Goal: Task Accomplishment & Management: Use online tool/utility

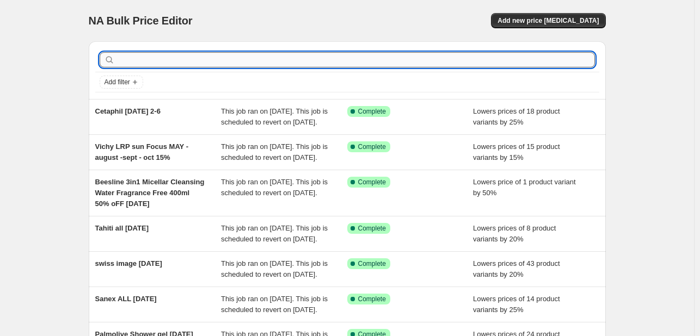
click at [168, 59] on input "text" at bounding box center [356, 59] width 478 height 15
type input "clearasil"
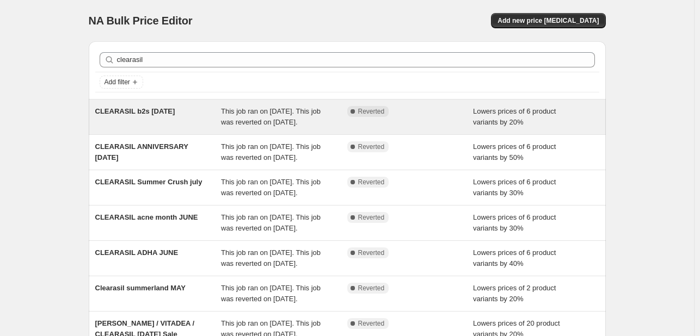
click at [358, 116] on icon at bounding box center [352, 111] width 11 height 11
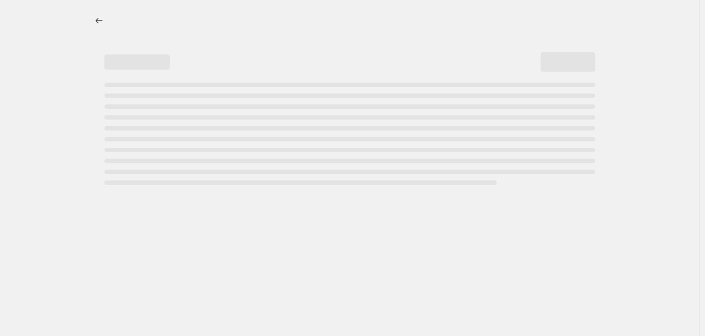
select select "percentage"
select select "tag"
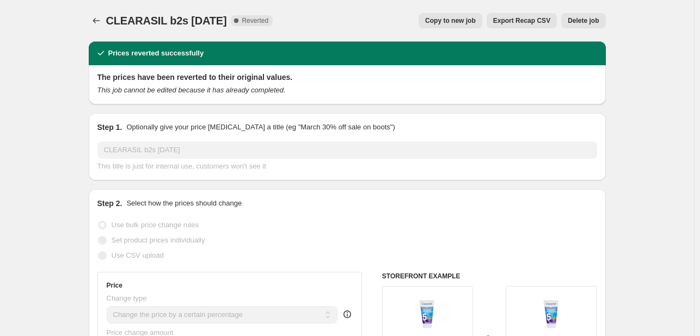
click at [450, 20] on span "Copy to new job" at bounding box center [450, 20] width 51 height 9
select select "percentage"
select select "tag"
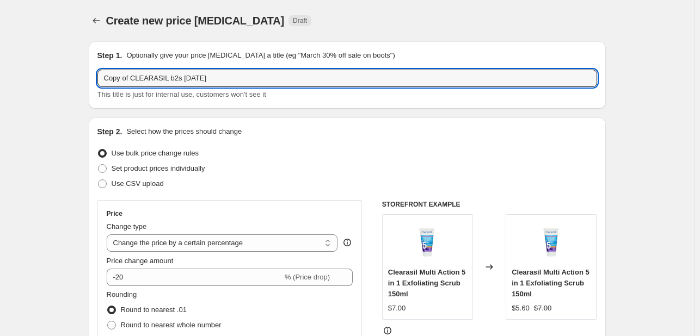
drag, startPoint x: 132, startPoint y: 77, endPoint x: 59, endPoint y: 67, distance: 73.1
drag, startPoint x: 142, startPoint y: 80, endPoint x: 294, endPoint y: 81, distance: 151.9
click at [294, 81] on input "CLEARASIL b2s [DATE]" at bounding box center [347, 78] width 500 height 17
type input "CLEARASIL [DATE]"
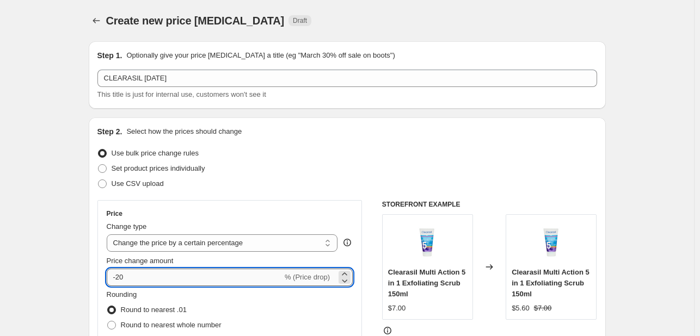
click at [122, 276] on input "-20" at bounding box center [195, 277] width 176 height 17
type input "-30"
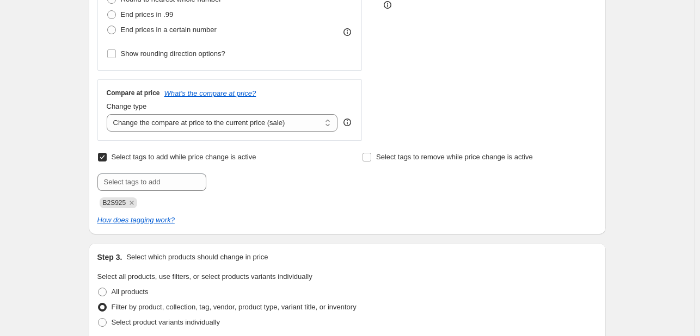
scroll to position [327, 0]
drag, startPoint x: 137, startPoint y: 202, endPoint x: 133, endPoint y: 193, distance: 9.5
click at [137, 202] on icon "Remove B2S925" at bounding box center [132, 203] width 10 height 10
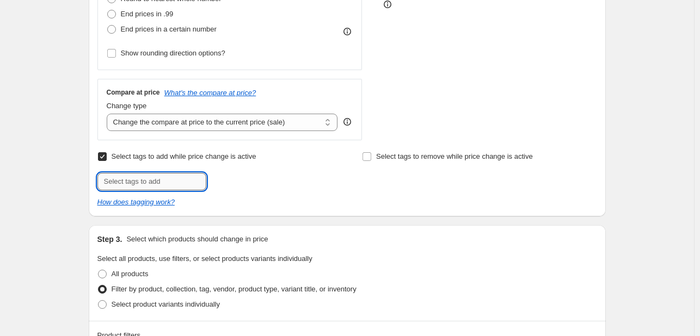
click at [131, 181] on input "text" at bounding box center [151, 181] width 109 height 17
type input "[DATE]"
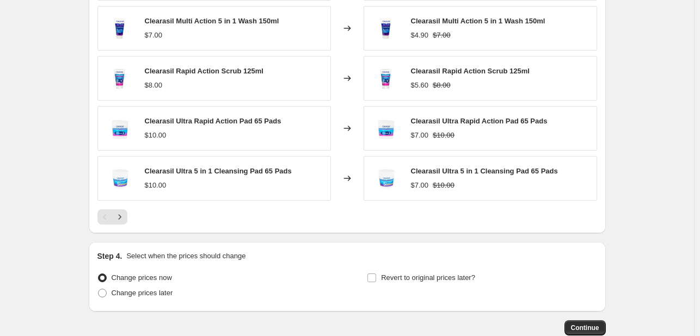
scroll to position [925, 0]
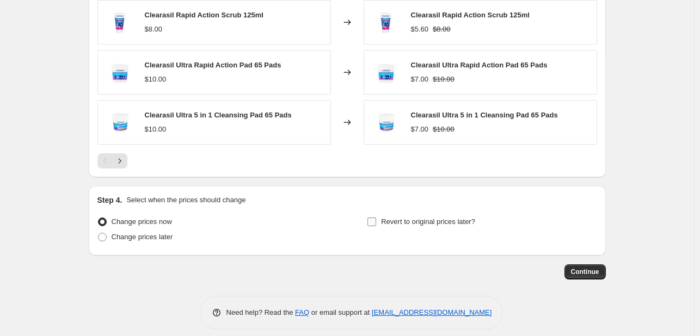
click at [381, 223] on label "Revert to original prices later?" at bounding box center [421, 221] width 108 height 15
click at [376, 223] on input "Revert to original prices later?" at bounding box center [371, 222] width 9 height 9
checkbox input "true"
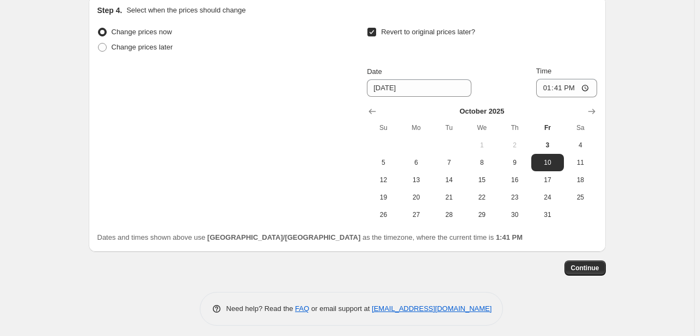
scroll to position [1120, 0]
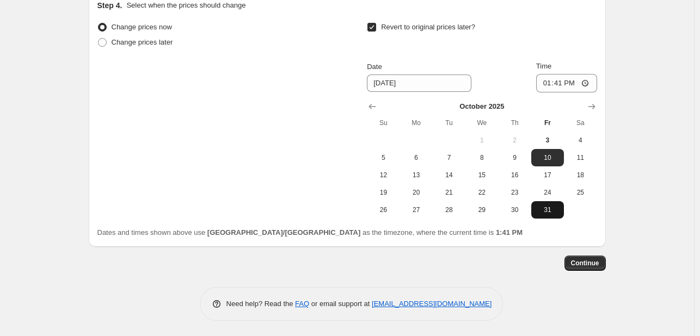
click at [538, 208] on span "31" at bounding box center [548, 210] width 24 height 9
type input "[DATE]"
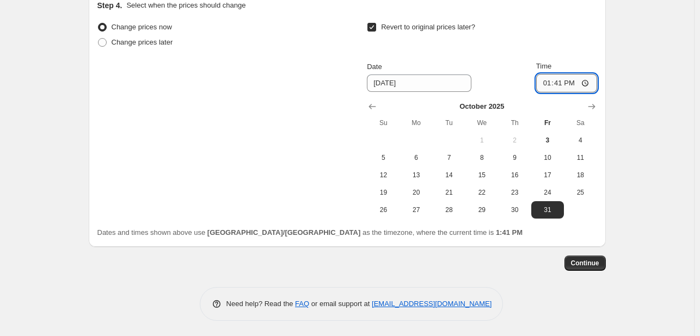
click at [542, 86] on input "13:41" at bounding box center [566, 83] width 61 height 19
type input "23:55"
click at [590, 267] on button "Continue" at bounding box center [584, 263] width 41 height 15
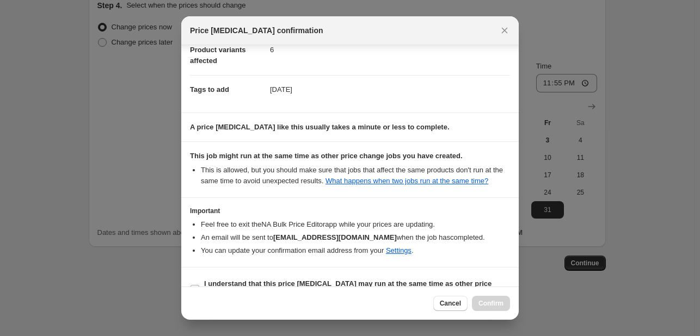
scroll to position [161, 0]
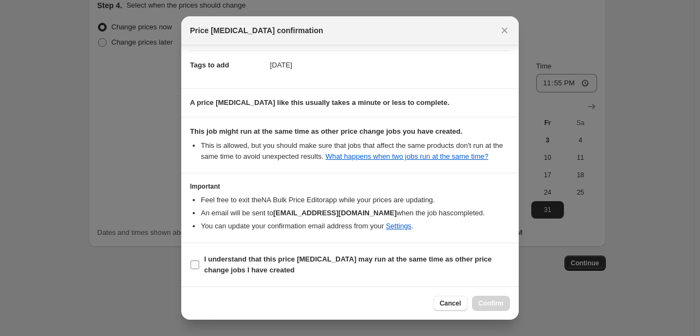
click at [434, 255] on b "I understand that this price [MEDICAL_DATA] may run at the same time as other p…" at bounding box center [347, 264] width 287 height 19
click at [199, 261] on input "I understand that this price [MEDICAL_DATA] may run at the same time as other p…" at bounding box center [195, 265] width 9 height 9
checkbox input "true"
click at [488, 303] on span "Confirm" at bounding box center [490, 303] width 25 height 9
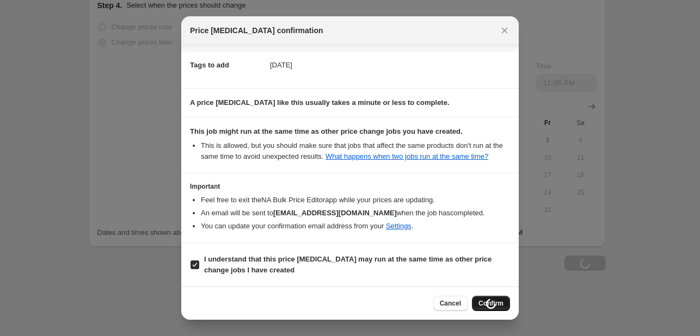
scroll to position [1157, 0]
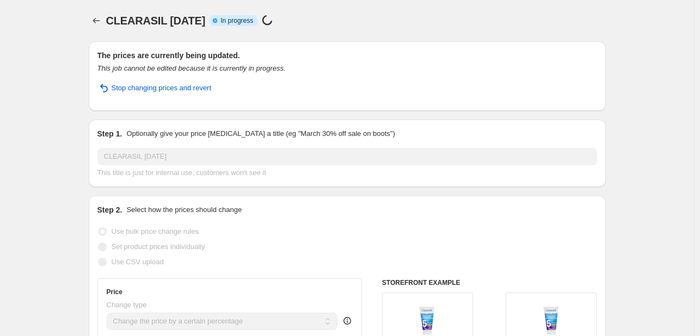
select select "percentage"
select select "tag"
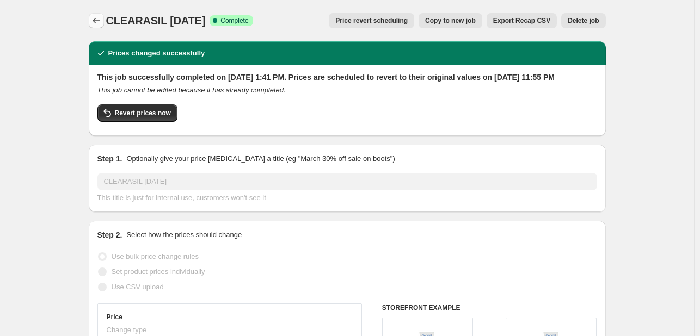
click at [100, 19] on icon "Price change jobs" at bounding box center [96, 20] width 11 height 11
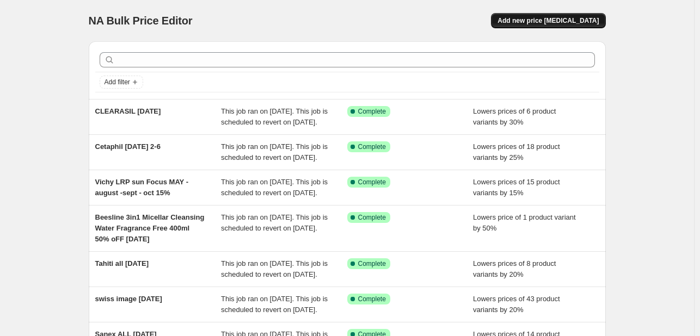
click at [531, 16] on span "Add new price [MEDICAL_DATA]" at bounding box center [548, 20] width 101 height 9
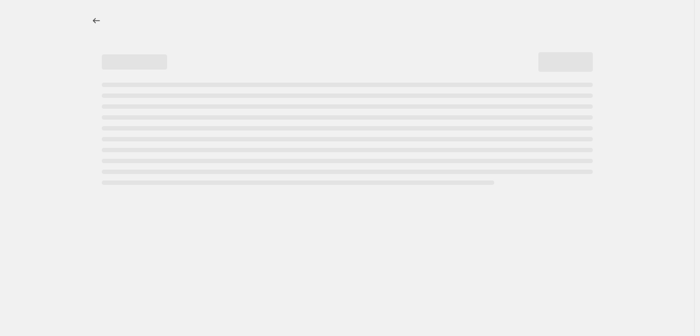
select select "percentage"
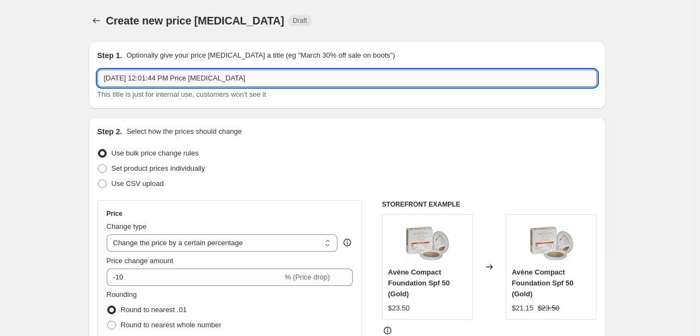
click at [202, 84] on input "[DATE] 12:01:44 PM Price [MEDICAL_DATA]" at bounding box center [347, 78] width 500 height 17
type input "e"
paste input "Epicelline serum"
type input "EUCERIN Epicelline serum [DATE]"
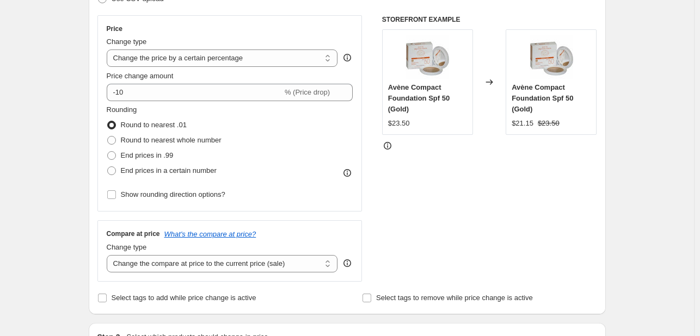
scroll to position [218, 0]
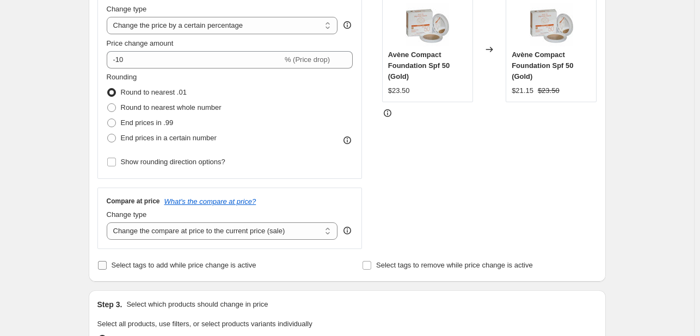
click at [152, 271] on label "Select tags to add while price change is active" at bounding box center [176, 265] width 159 height 15
click at [107, 270] on input "Select tags to add while price change is active" at bounding box center [102, 265] width 9 height 9
checkbox input "true"
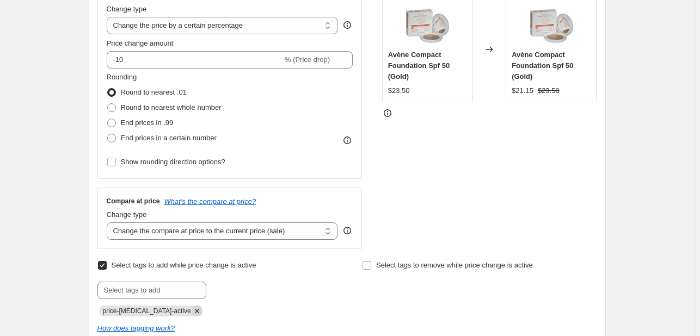
click at [192, 307] on icon "Remove price-change-job-active" at bounding box center [197, 311] width 10 height 10
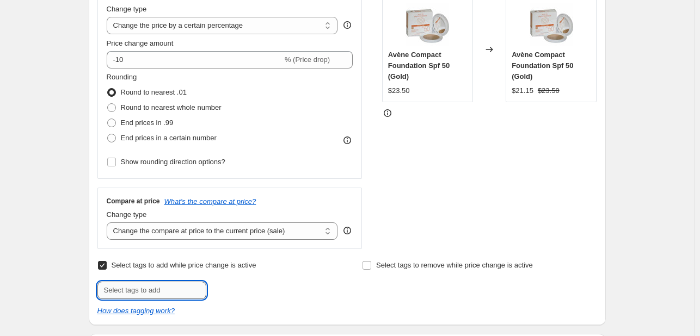
click at [177, 289] on input "text" at bounding box center [151, 290] width 109 height 17
type input "[DATE]"
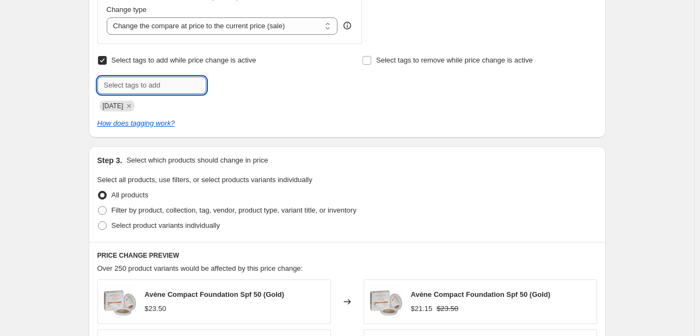
scroll to position [435, 0]
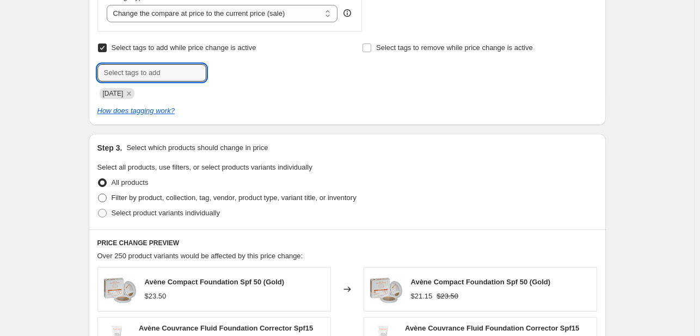
click at [192, 197] on span "Filter by product, collection, tag, vendor, product type, variant title, or inv…" at bounding box center [234, 198] width 245 height 8
click at [99, 194] on input "Filter by product, collection, tag, vendor, product type, variant title, or inv…" at bounding box center [98, 194] width 1 height 1
radio input "true"
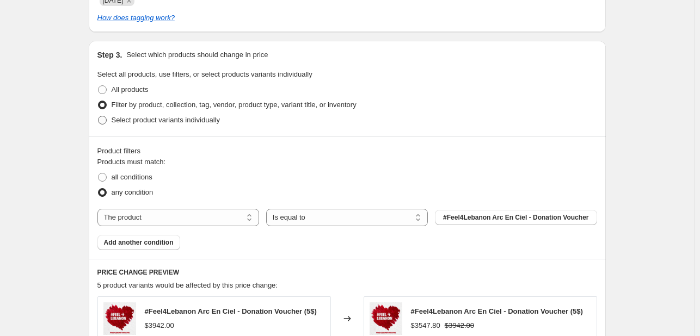
scroll to position [544, 0]
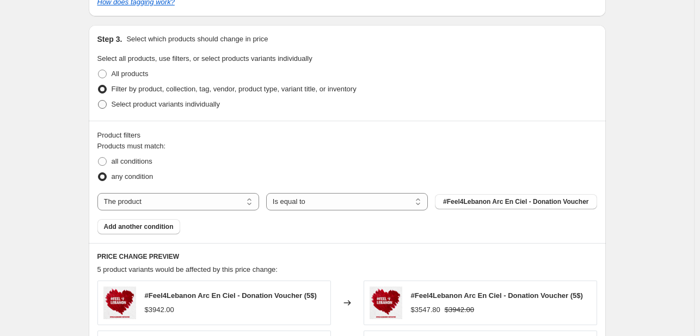
click at [167, 102] on span "Select product variants individually" at bounding box center [166, 104] width 108 height 8
click at [99, 101] on input "Select product variants individually" at bounding box center [98, 100] width 1 height 1
radio input "true"
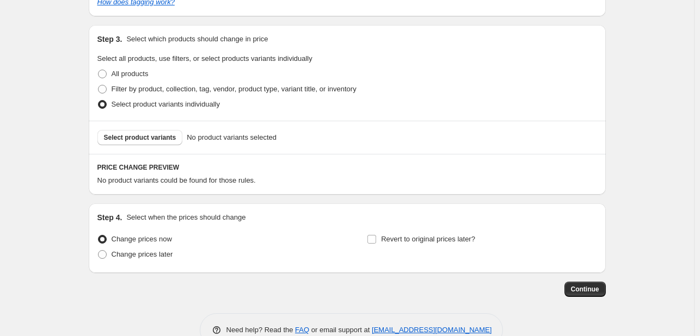
click at [164, 141] on span "Select product variants" at bounding box center [140, 137] width 72 height 9
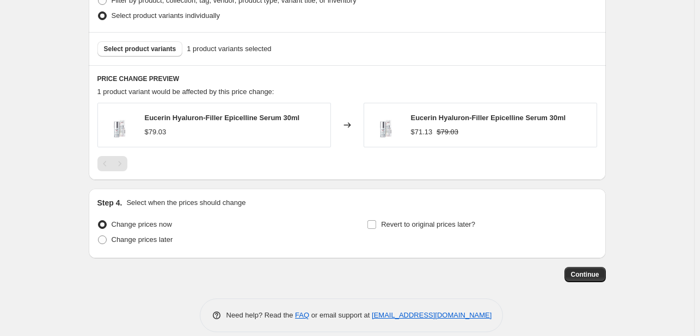
scroll to position [646, 0]
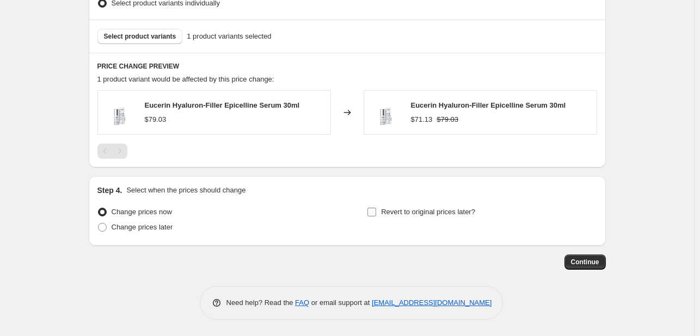
click at [384, 208] on span "Revert to original prices later?" at bounding box center [428, 212] width 94 height 8
click at [376, 208] on input "Revert to original prices later?" at bounding box center [371, 212] width 9 height 9
checkbox input "true"
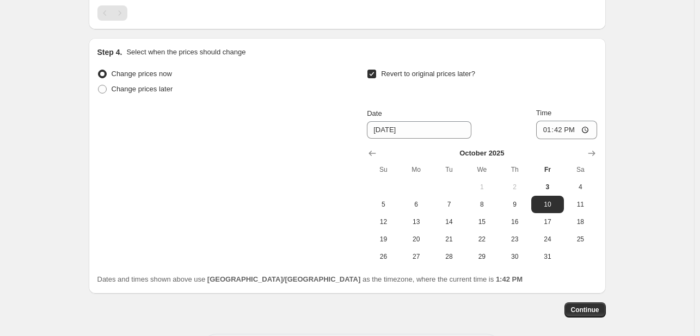
scroll to position [832, 0]
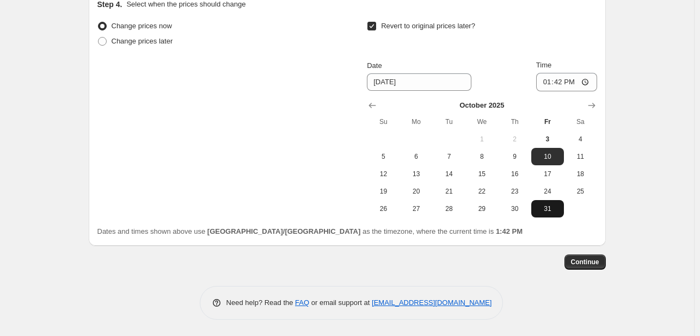
click at [540, 211] on span "31" at bounding box center [548, 209] width 24 height 9
type input "[DATE]"
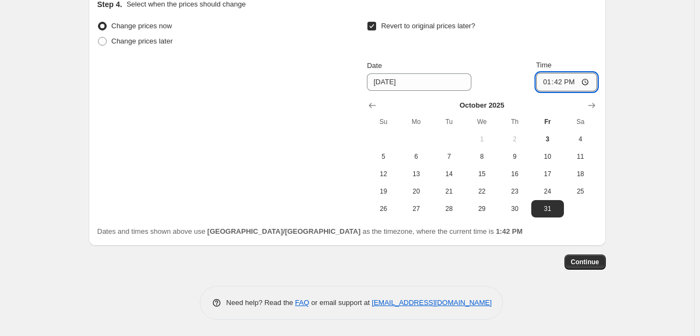
click at [538, 78] on input "13:42" at bounding box center [566, 82] width 61 height 19
type input "23:55"
click at [599, 258] on span "Continue" at bounding box center [585, 262] width 28 height 9
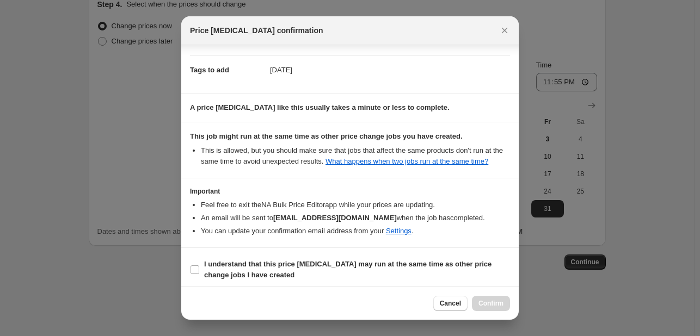
scroll to position [161, 0]
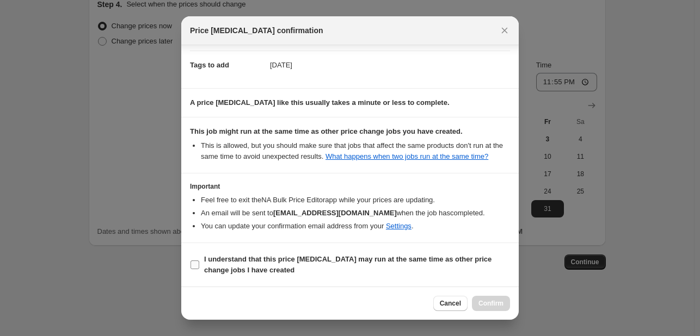
click at [463, 263] on b "I understand that this price [MEDICAL_DATA] may run at the same time as other p…" at bounding box center [347, 264] width 287 height 19
click at [199, 263] on input "I understand that this price [MEDICAL_DATA] may run at the same time as other p…" at bounding box center [195, 265] width 9 height 9
checkbox input "true"
click at [483, 299] on span "Confirm" at bounding box center [490, 303] width 25 height 9
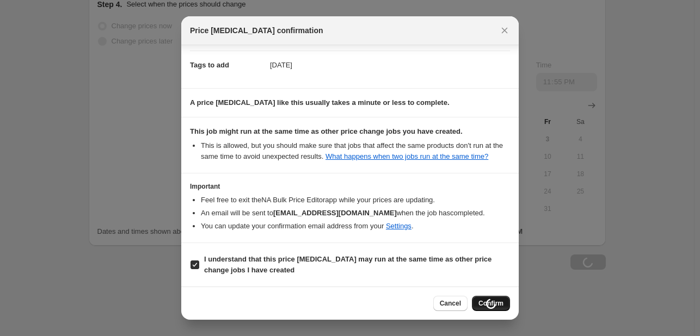
scroll to position [832, 0]
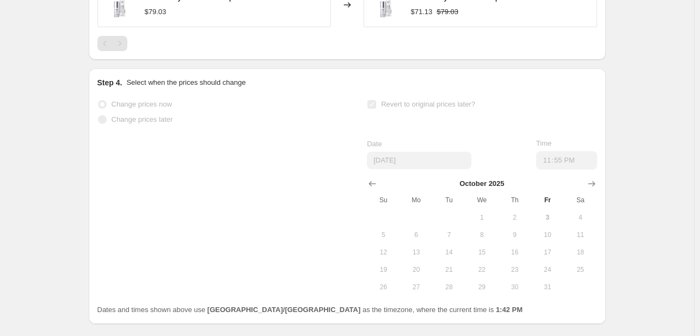
select select "percentage"
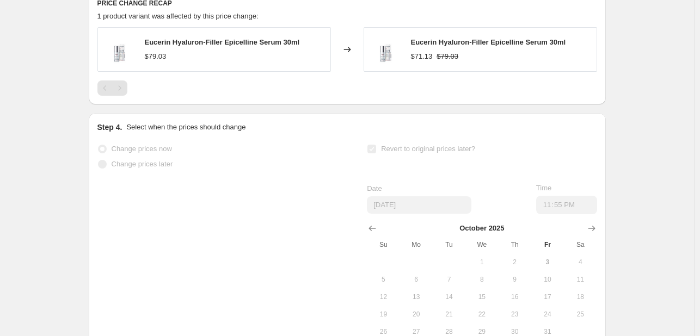
scroll to position [0, 0]
